Goal: Task Accomplishment & Management: Use online tool/utility

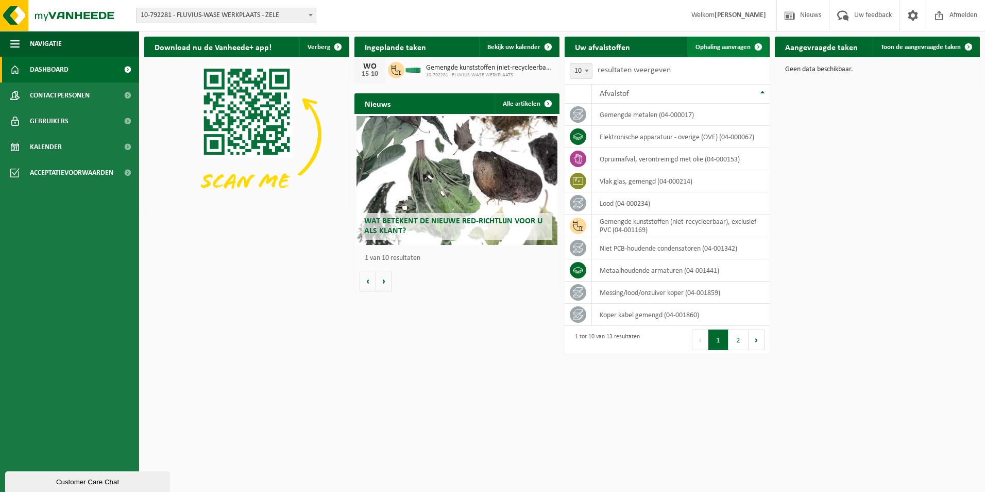
click at [727, 46] on span "Ophaling aanvragen" at bounding box center [723, 47] width 55 height 7
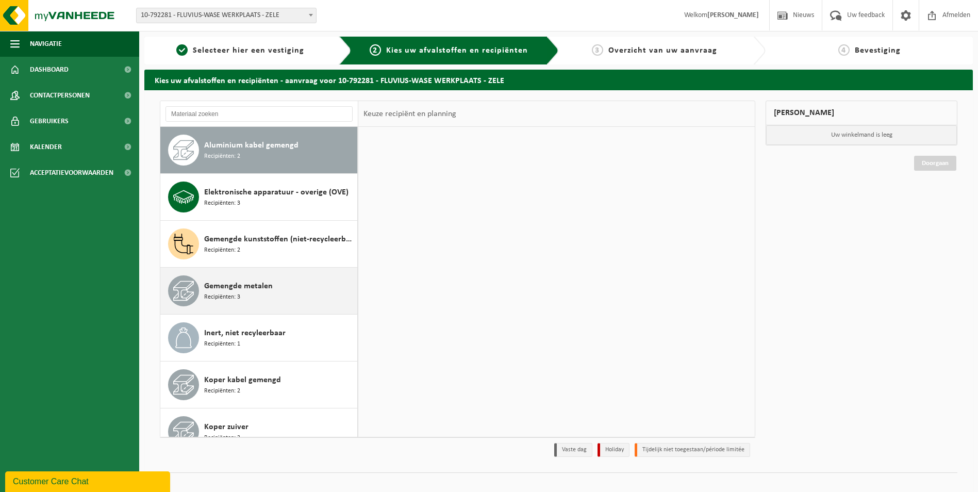
drag, startPoint x: 232, startPoint y: 267, endPoint x: 222, endPoint y: 265, distance: 11.0
click at [229, 266] on button "Gemengde kunststoffen (niet-recycleerbaar), exclusief PVC Recipiënten: 2" at bounding box center [258, 244] width 197 height 47
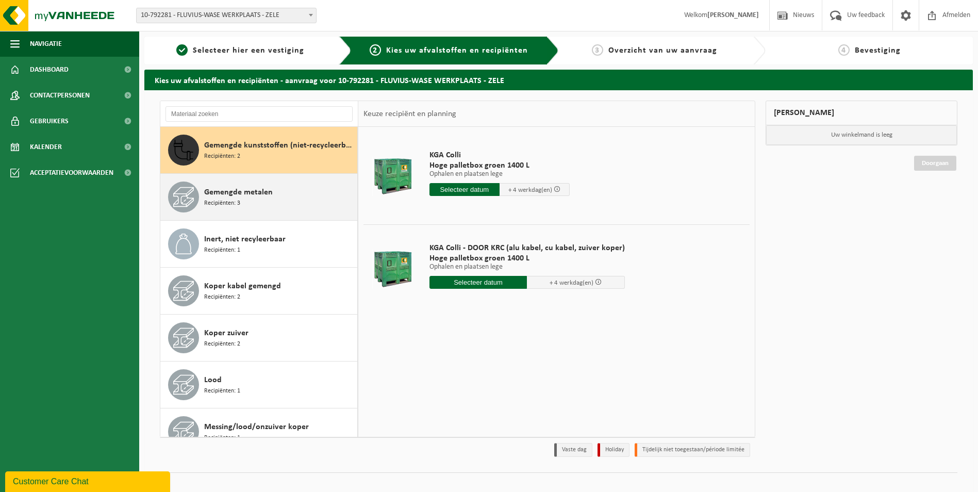
click at [248, 192] on span "Gemengde metalen" at bounding box center [238, 192] width 69 height 12
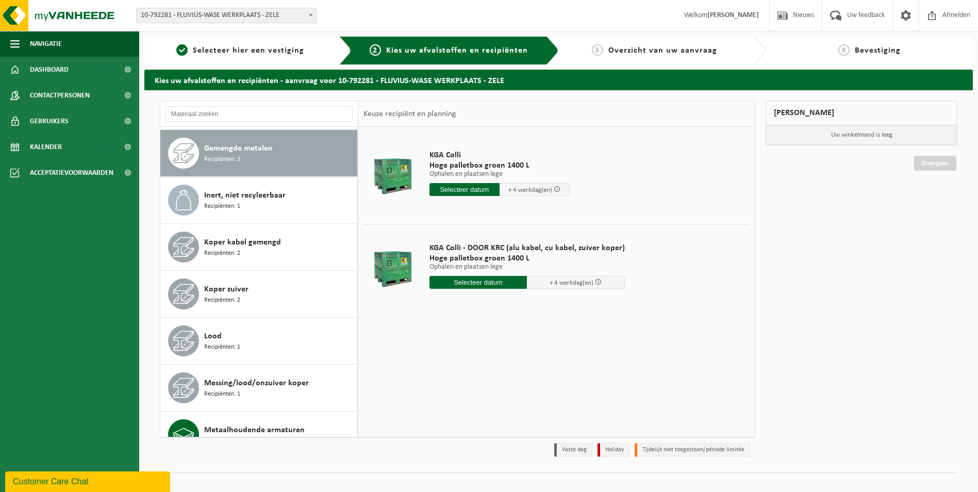
scroll to position [141, 0]
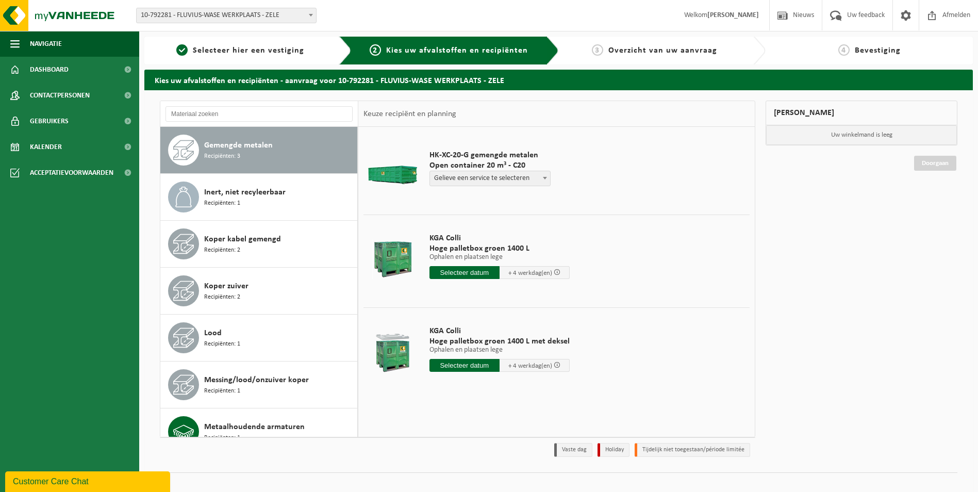
click at [466, 173] on span "Gelieve een service te selecteren" at bounding box center [490, 178] width 120 height 14
select select "P2PL-VEL-070472_HK-XC-20-GN-00_04-000017_46"
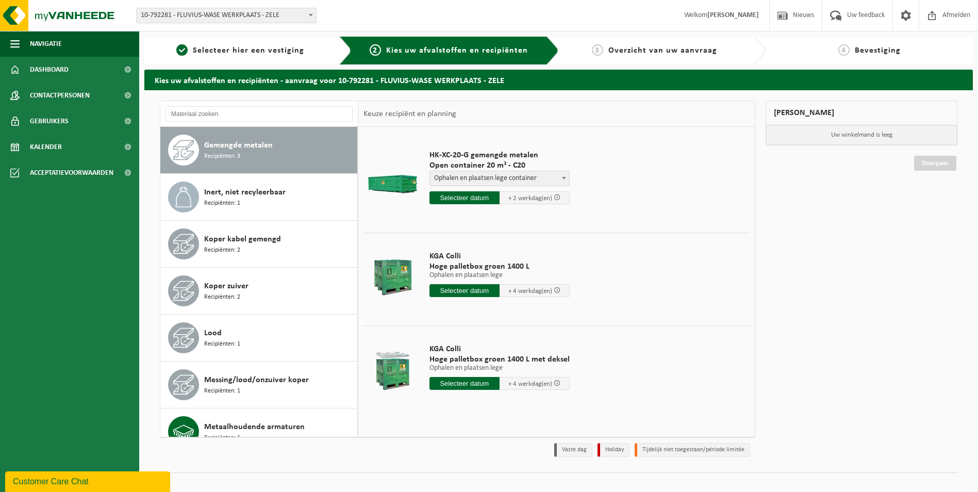
click at [465, 196] on input "text" at bounding box center [464, 197] width 70 height 13
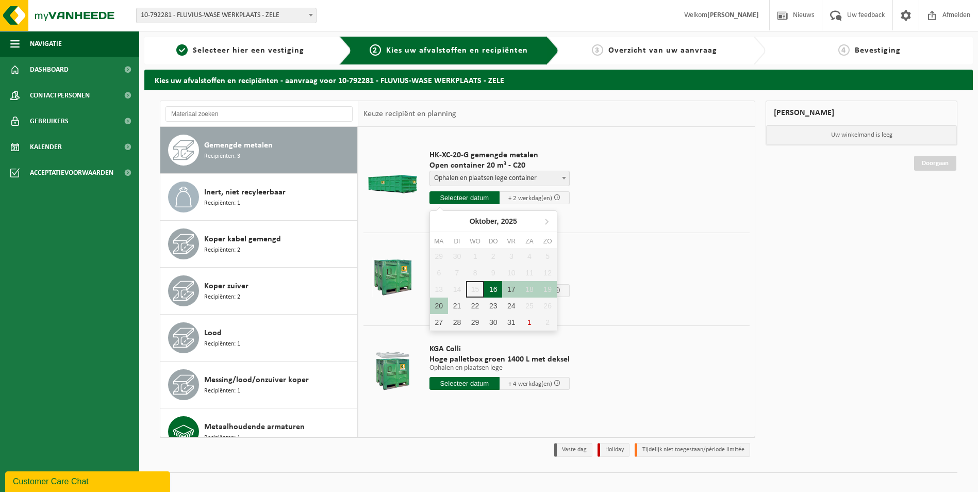
click at [496, 288] on div "16" at bounding box center [493, 289] width 18 height 16
type input "Van 2025-10-16"
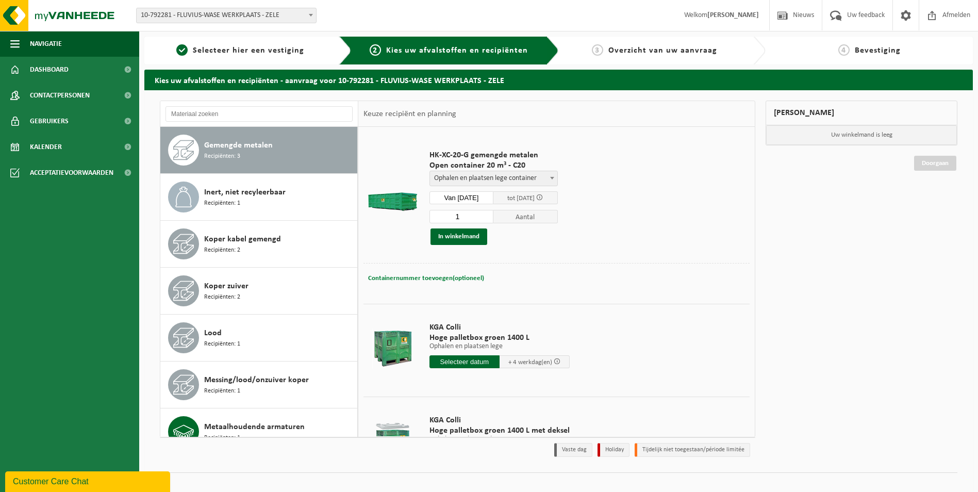
click at [426, 277] on span "Containernummer toevoegen(optioneel)" at bounding box center [426, 278] width 116 height 7
type input "C20-1517"
click at [457, 232] on button "In winkelmand" at bounding box center [458, 236] width 57 height 16
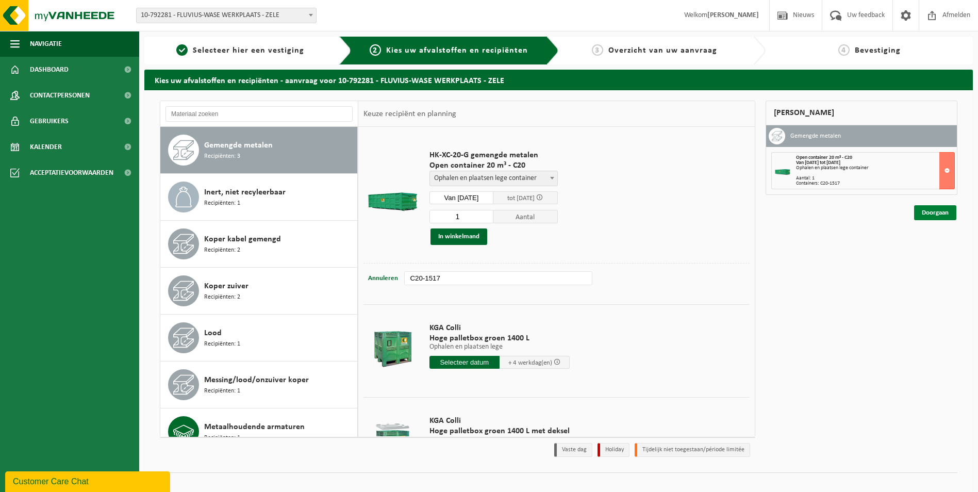
click at [939, 212] on link "Doorgaan" at bounding box center [935, 212] width 42 height 15
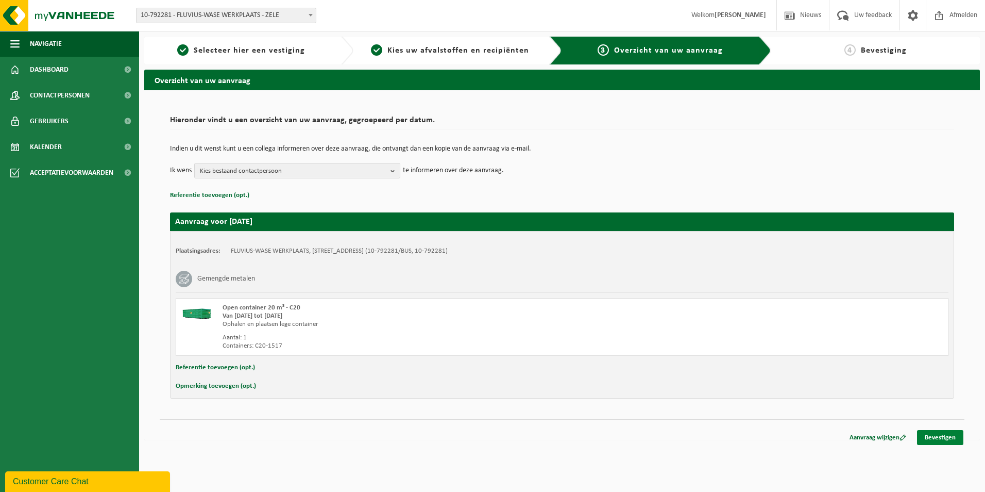
click at [936, 437] on link "Bevestigen" at bounding box center [940, 437] width 46 height 15
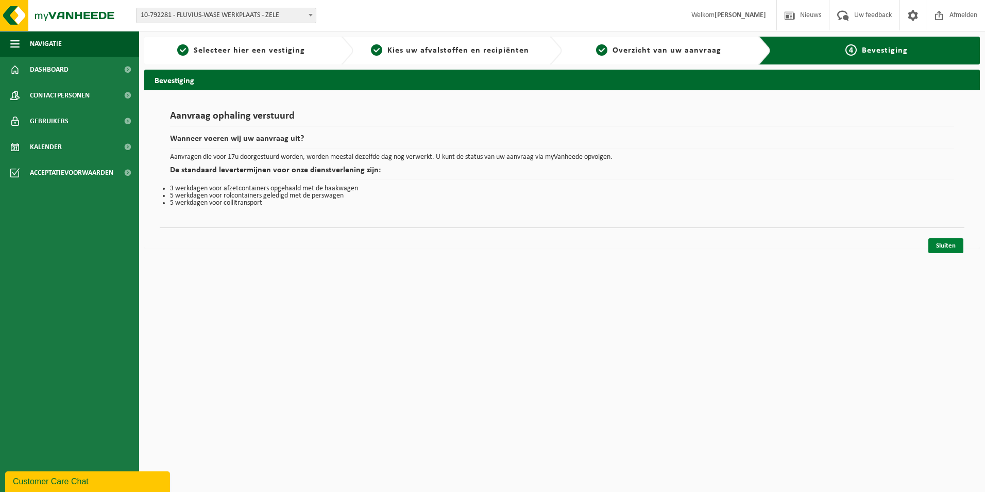
click at [951, 242] on link "Sluiten" at bounding box center [946, 245] width 35 height 15
